Goal: Information Seeking & Learning: Understand process/instructions

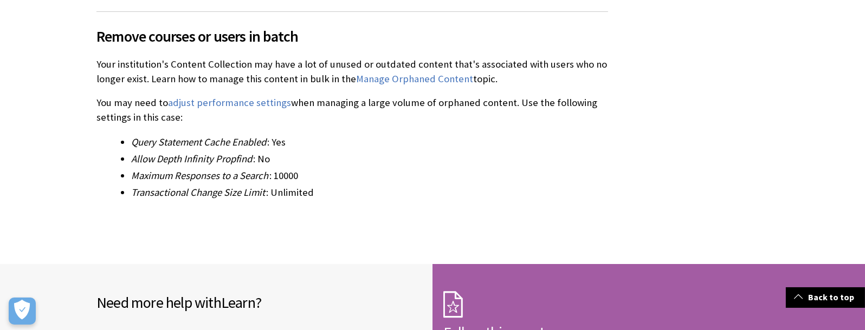
scroll to position [843, 0]
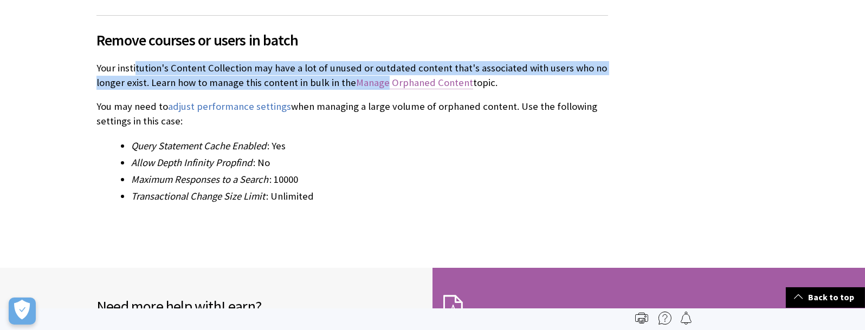
drag, startPoint x: 137, startPoint y: 176, endPoint x: 382, endPoint y: 185, distance: 246.1
click at [382, 89] on p "Your institution's Content Collection may have a lot of unused or outdated cont…" at bounding box center [351, 75] width 511 height 28
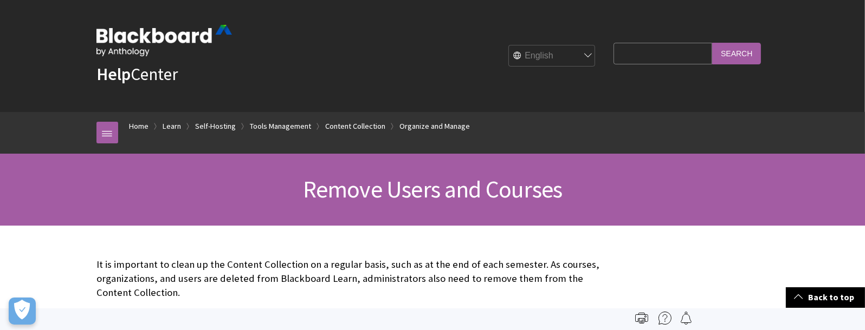
scroll to position [0, 0]
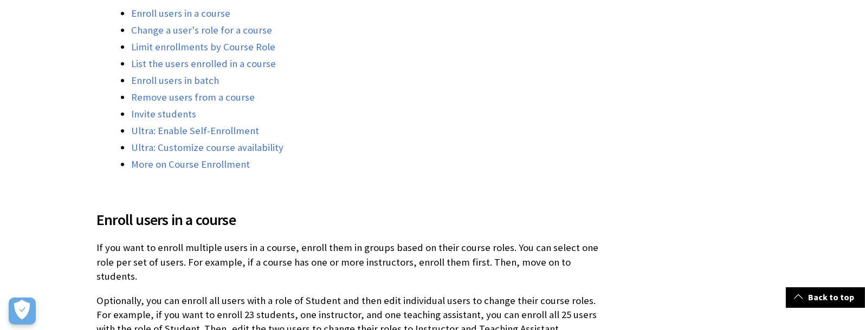
scroll to position [296, 0]
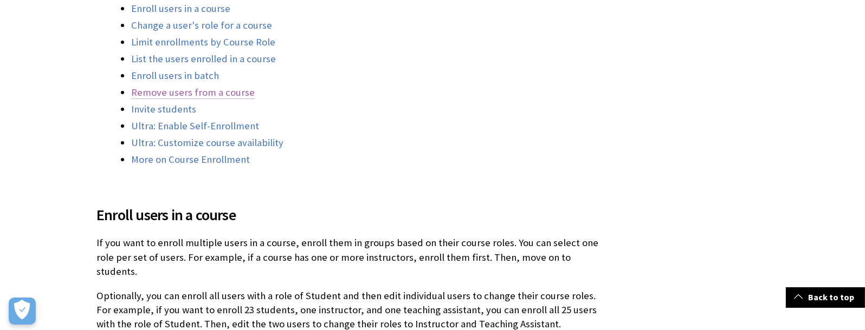
click at [241, 99] on link "Remove users from a course" at bounding box center [193, 92] width 124 height 13
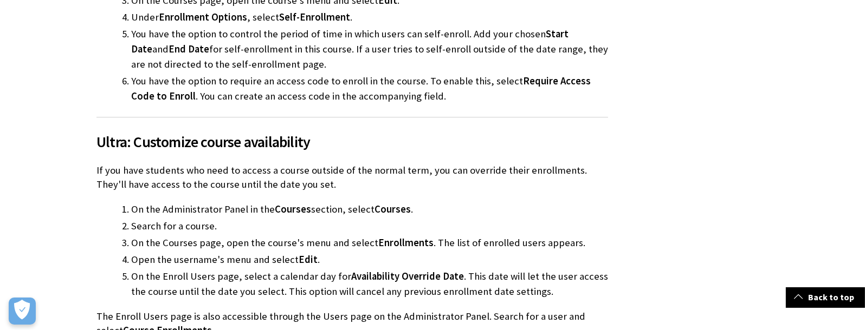
scroll to position [3587, 0]
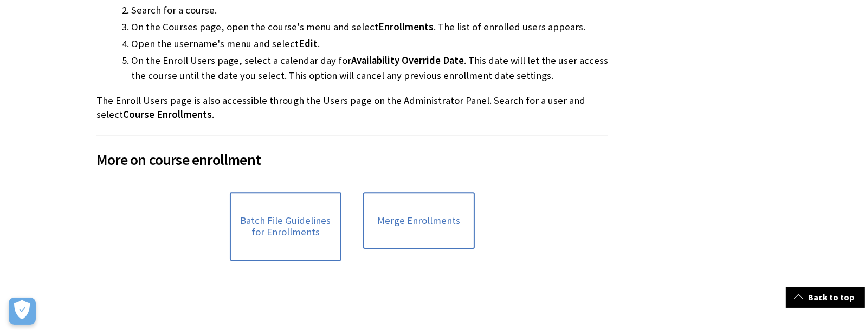
scroll to position [3743, 0]
